Goal: Navigation & Orientation: Find specific page/section

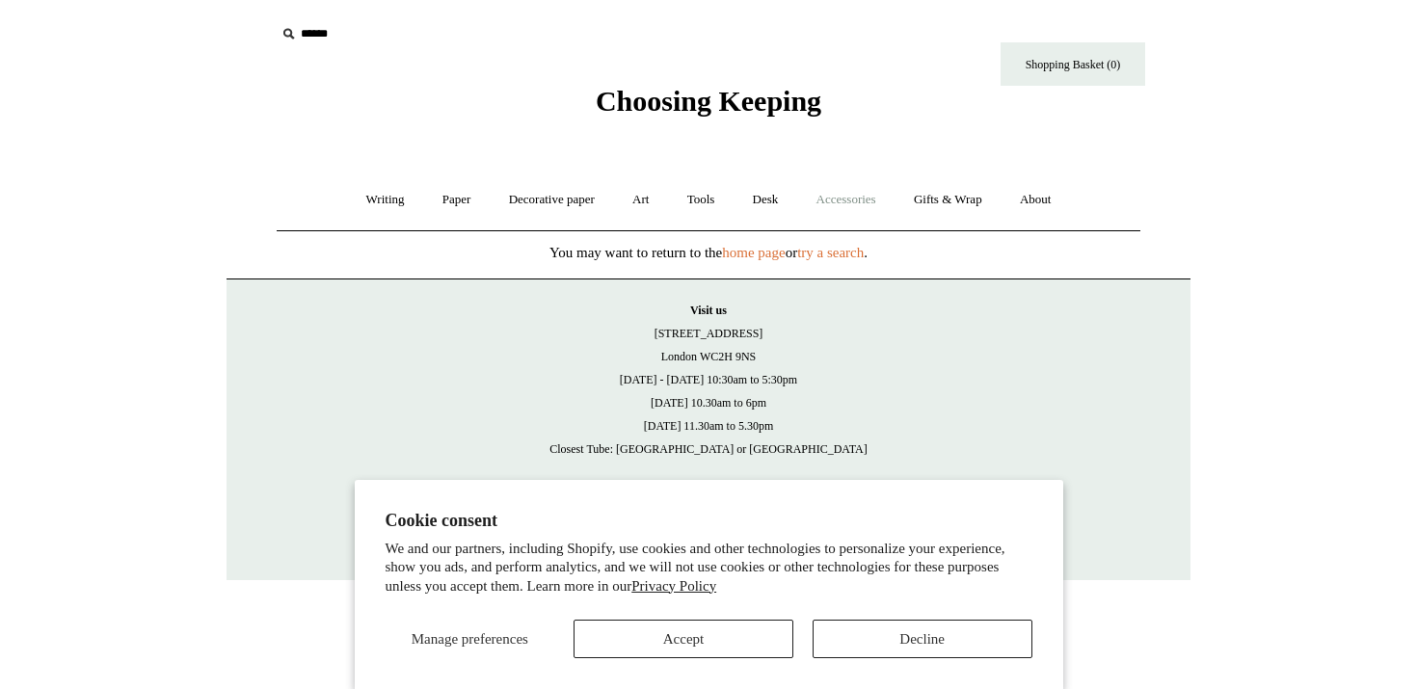
click at [851, 195] on link "Accessories +" at bounding box center [846, 199] width 94 height 51
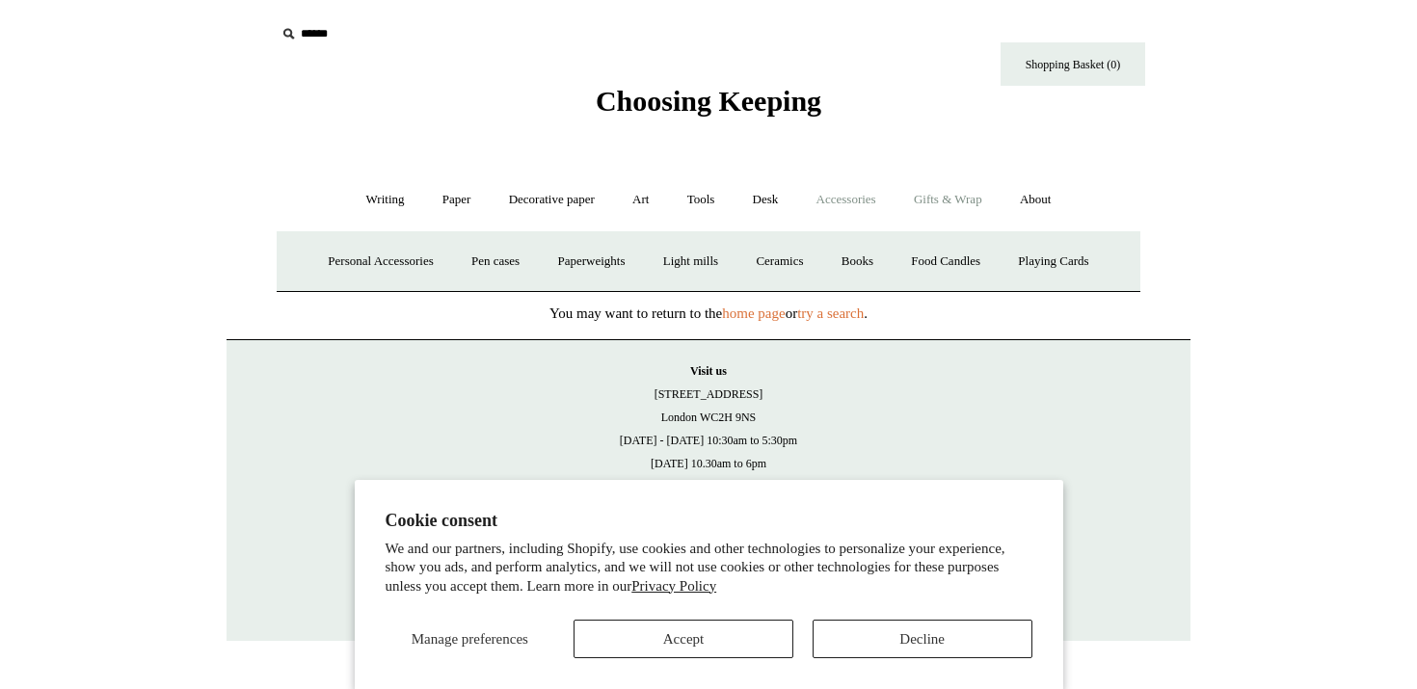
click at [955, 201] on link "Gifts & Wrap +" at bounding box center [947, 199] width 103 height 51
click at [1003, 260] on link "Gifts +" at bounding box center [980, 261] width 60 height 51
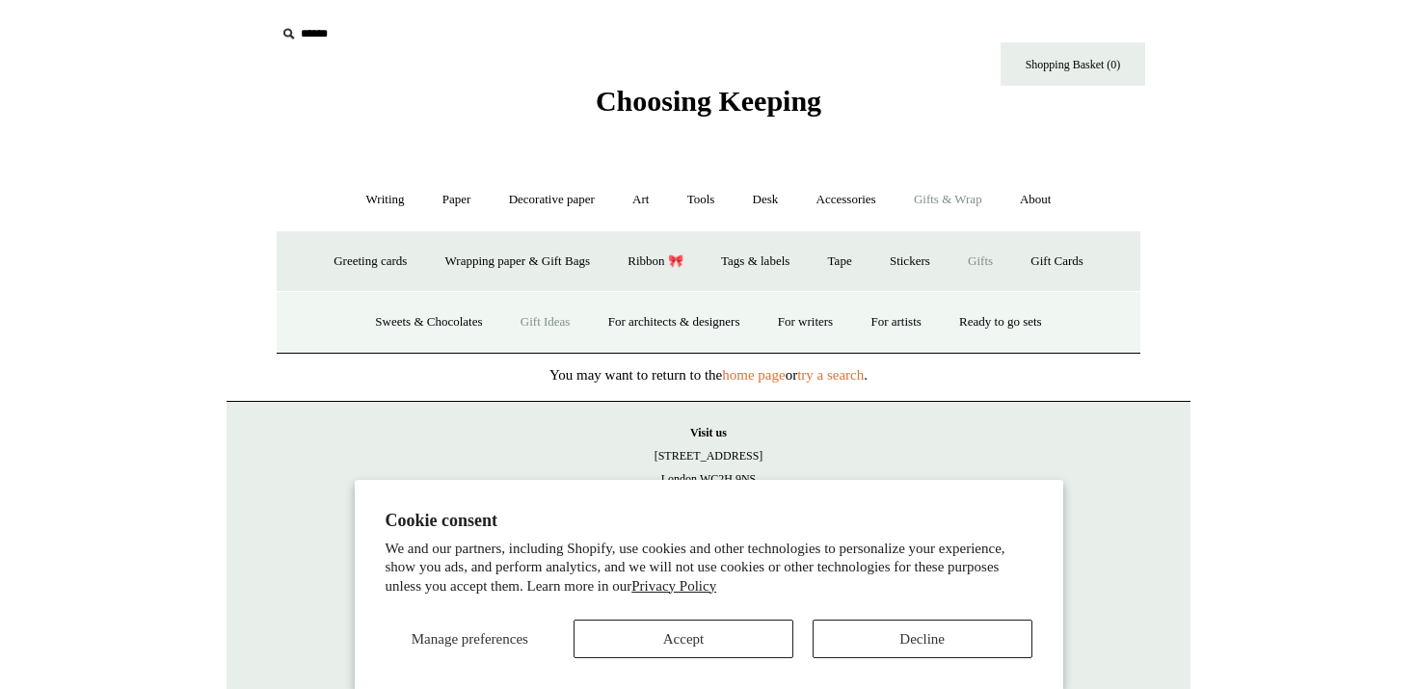
click at [532, 316] on link "Gift Ideas" at bounding box center [545, 322] width 85 height 51
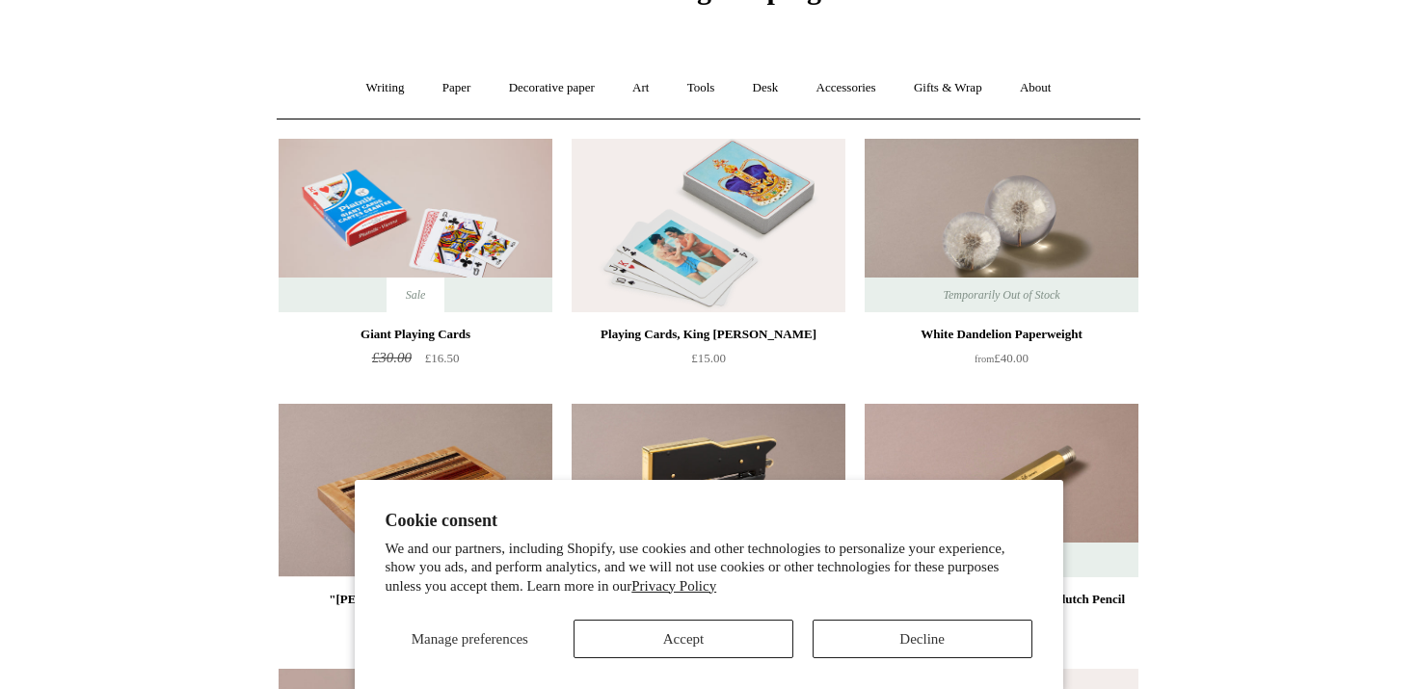
scroll to position [142, 0]
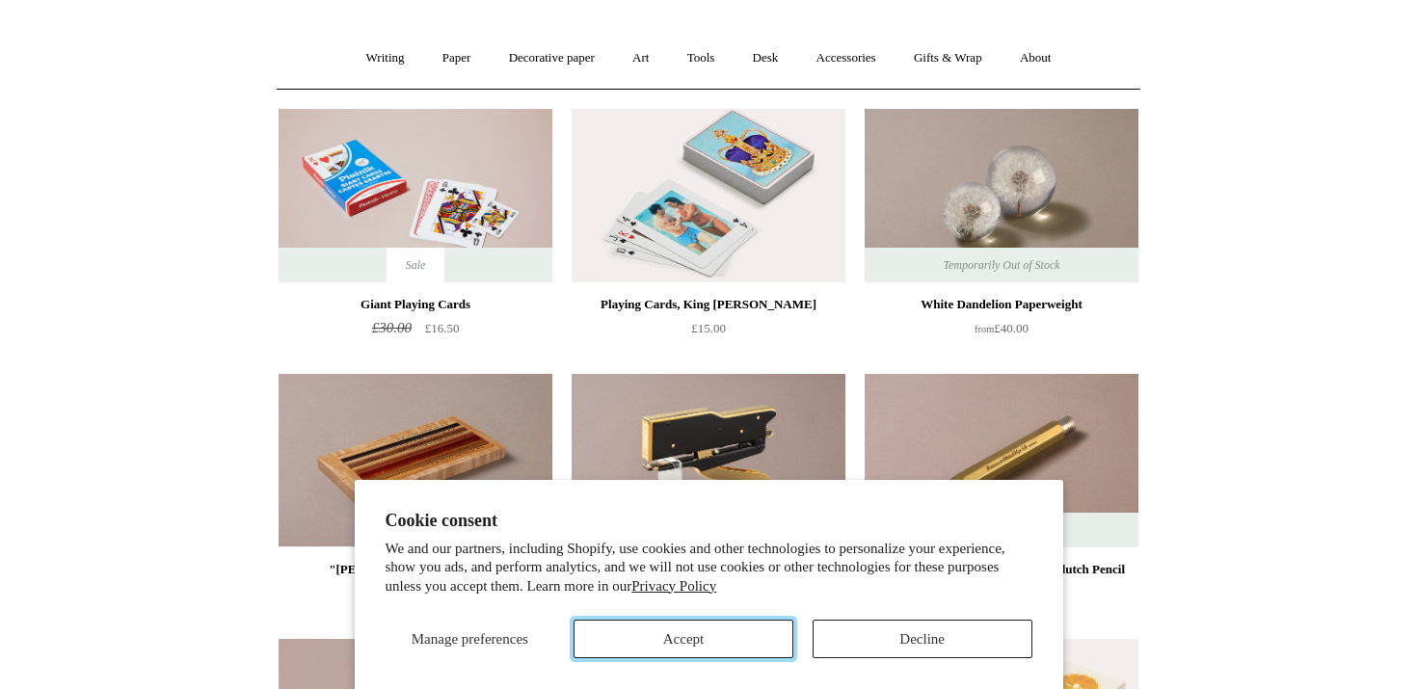
click at [681, 641] on button "Accept" at bounding box center [683, 639] width 220 height 39
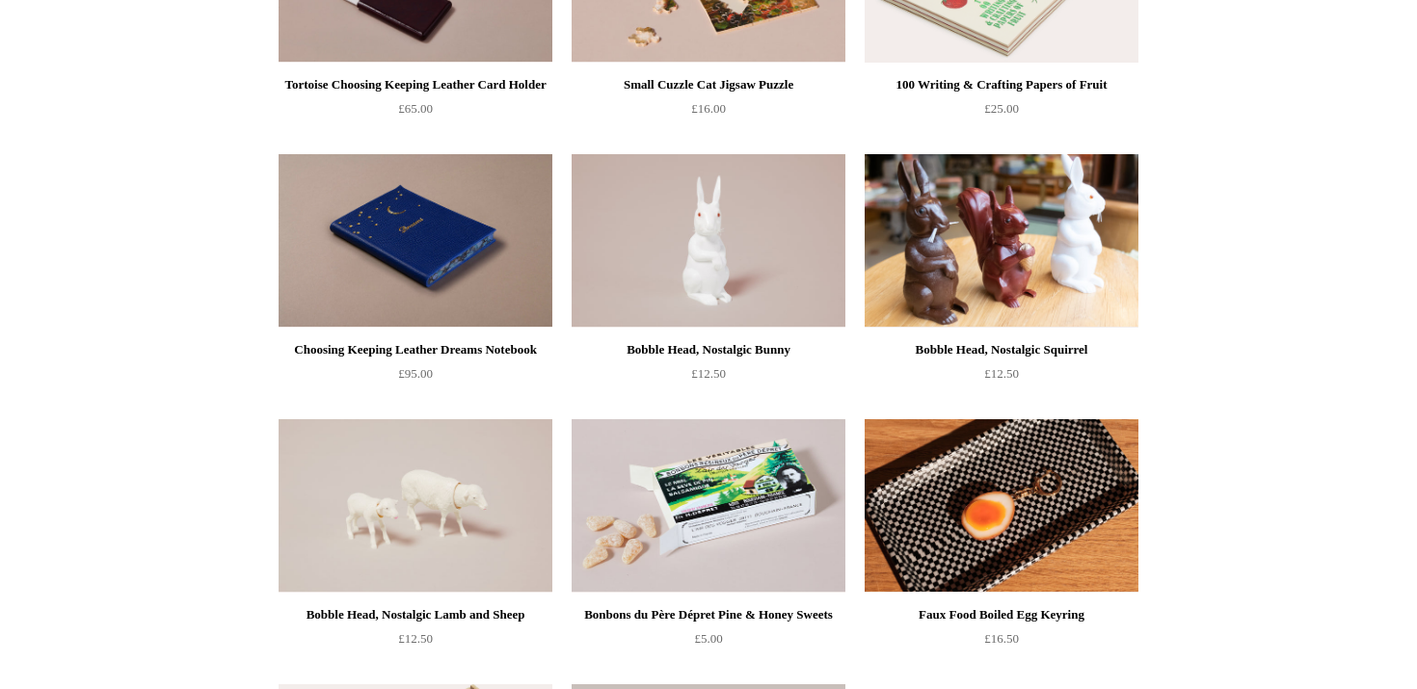
scroll to position [0, 0]
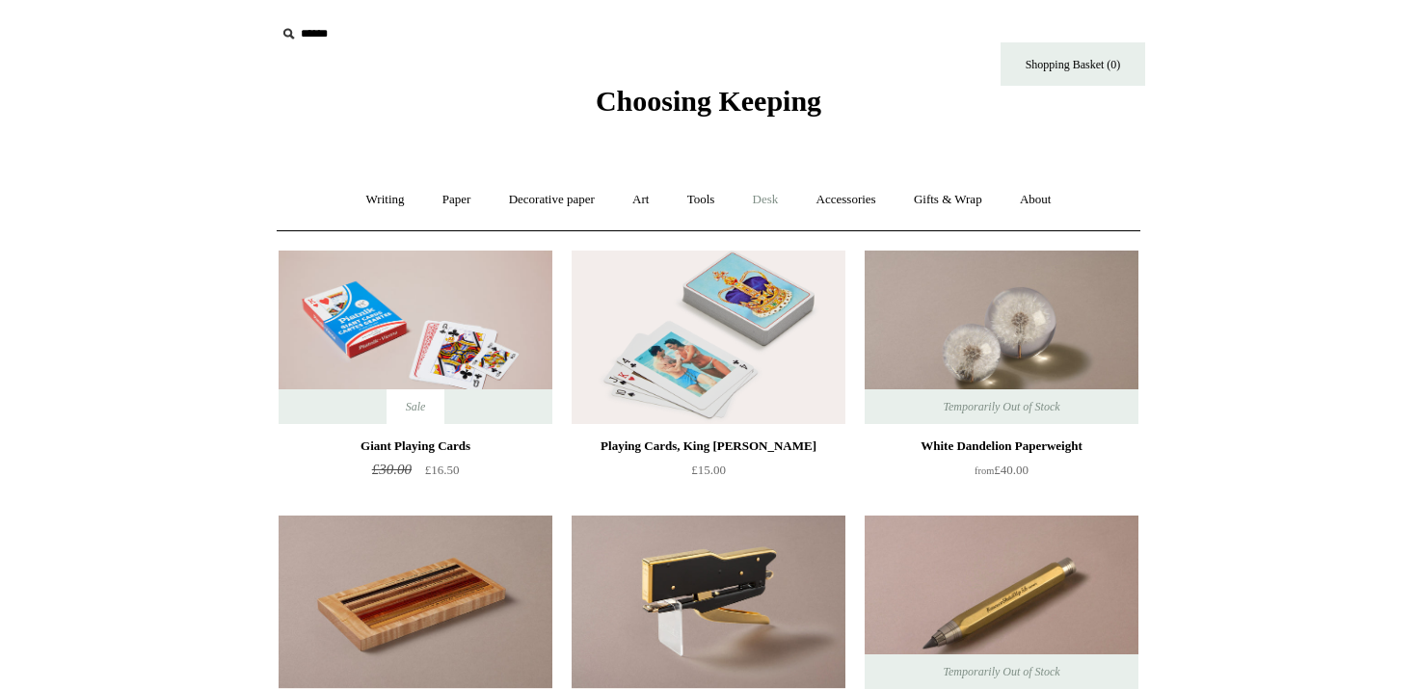
click at [772, 198] on link "Desk +" at bounding box center [765, 199] width 61 height 51
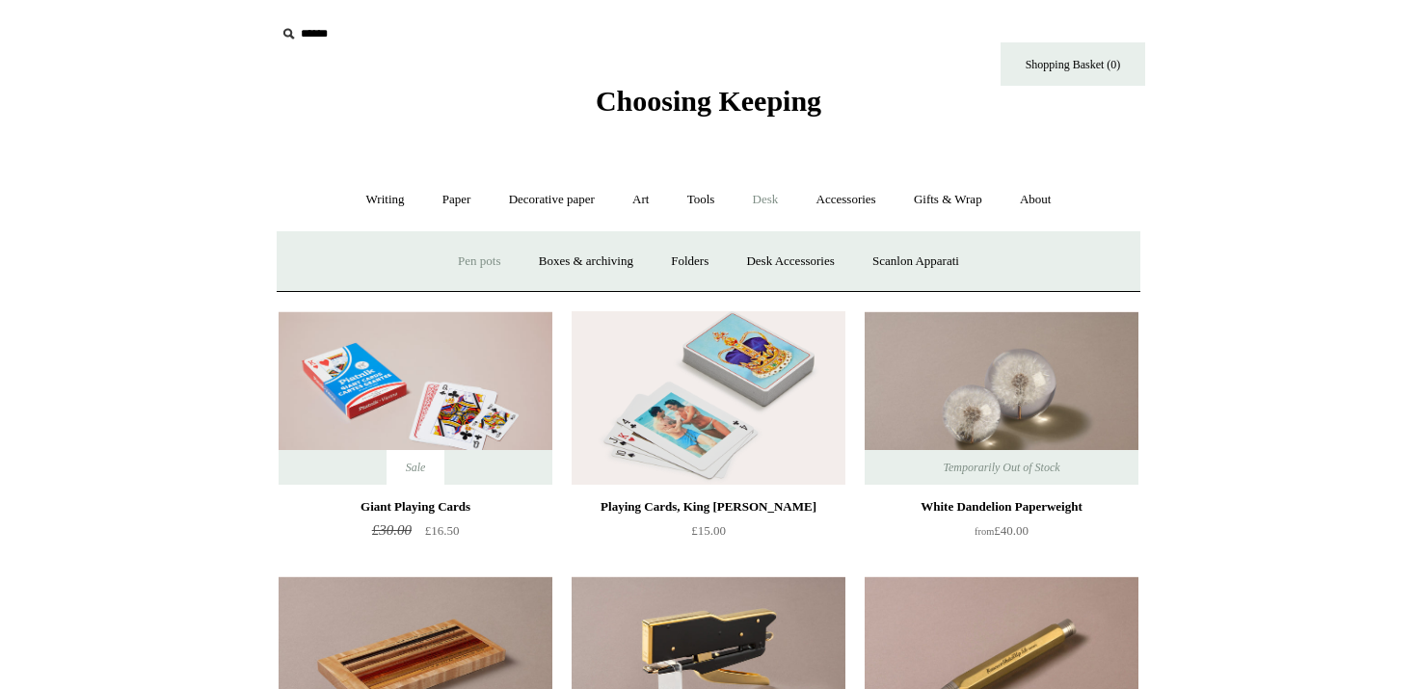
click at [456, 261] on link "Pen pots" at bounding box center [478, 261] width 77 height 51
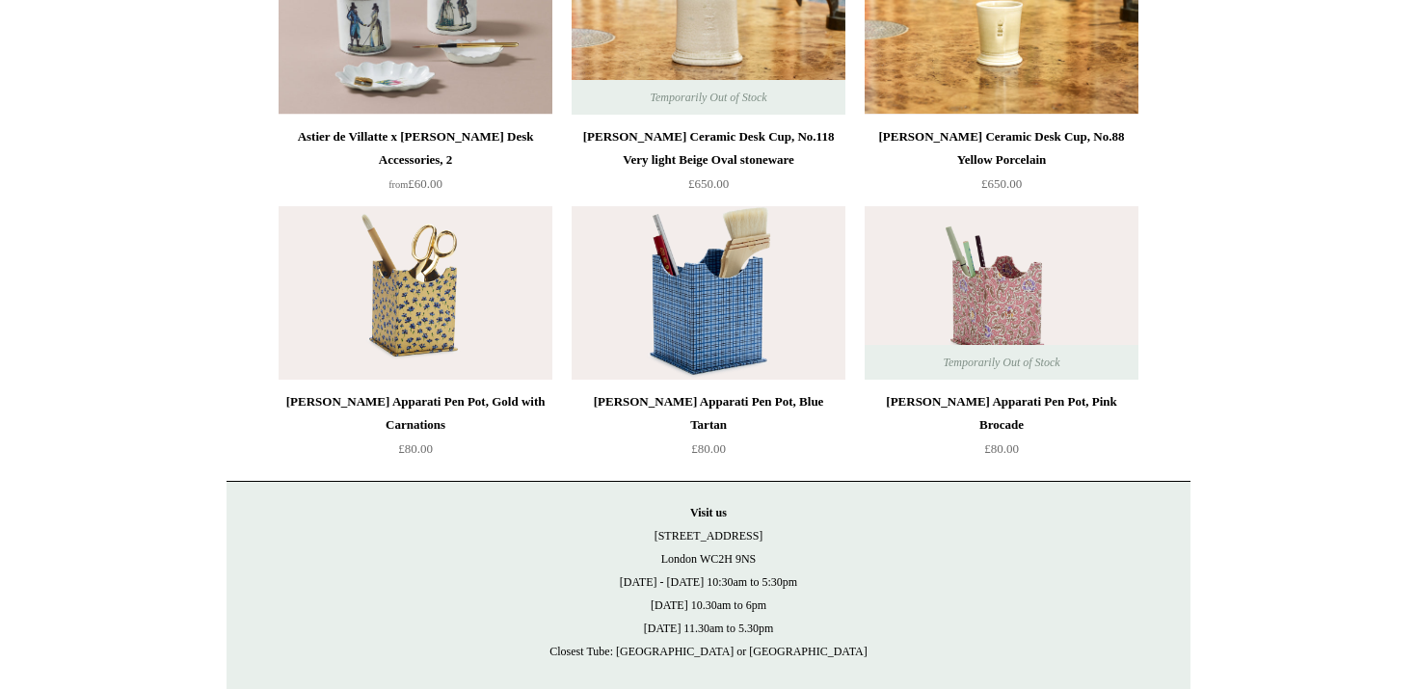
scroll to position [1906, 0]
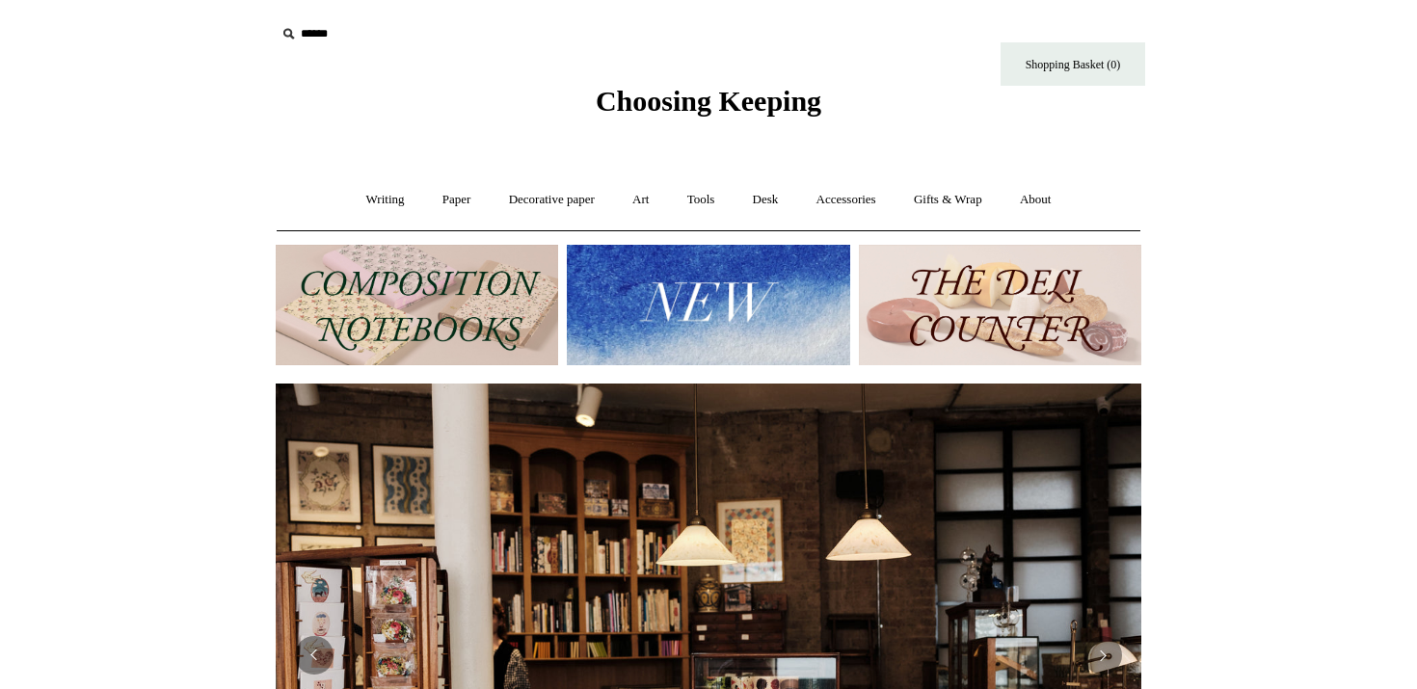
click at [652, 299] on img at bounding box center [708, 305] width 282 height 120
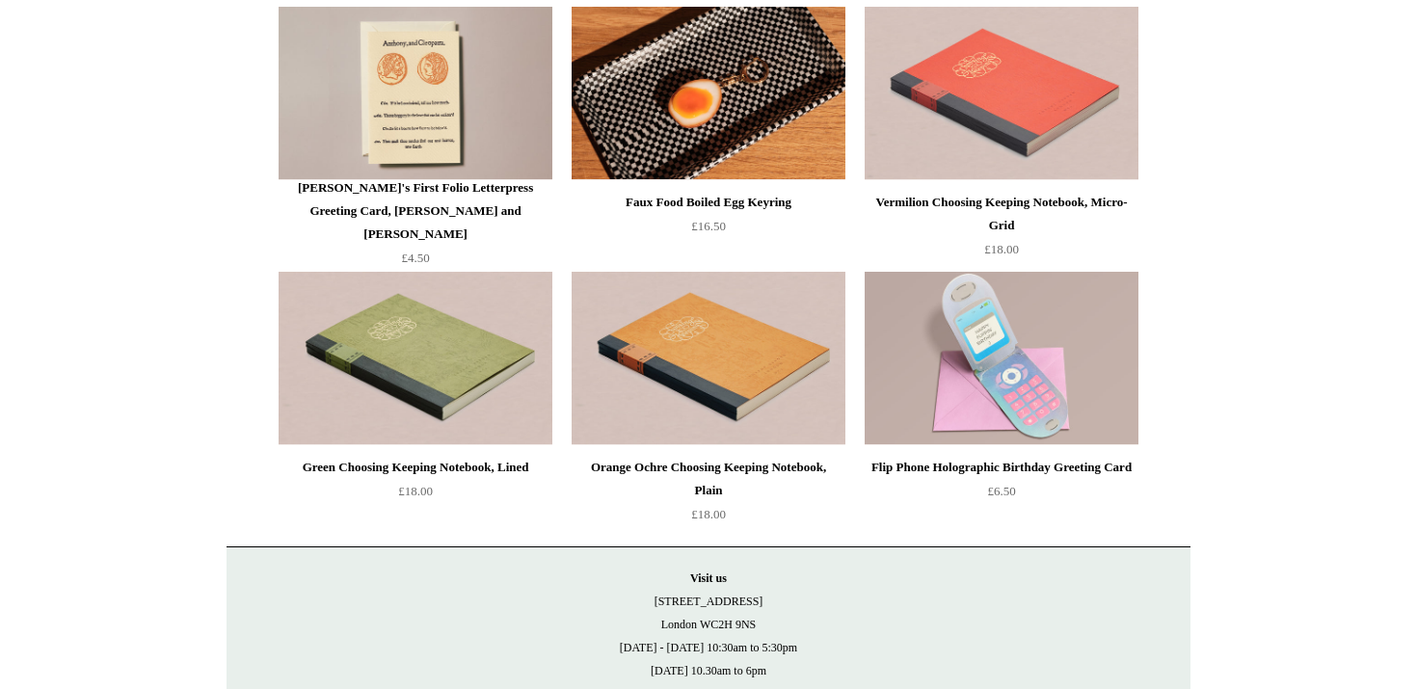
scroll to position [4113, 0]
